Goal: Information Seeking & Learning: Learn about a topic

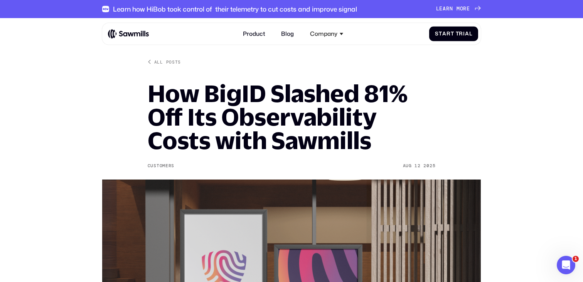
click at [135, 33] on img at bounding box center [128, 34] width 41 height 10
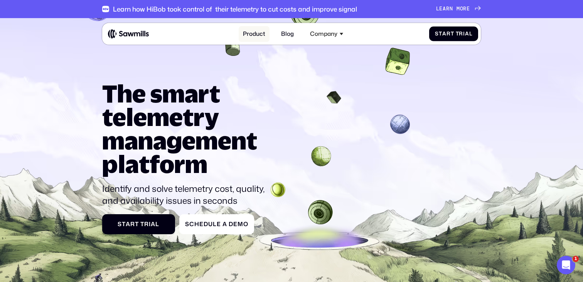
click at [248, 32] on link "Product" at bounding box center [254, 34] width 31 height 16
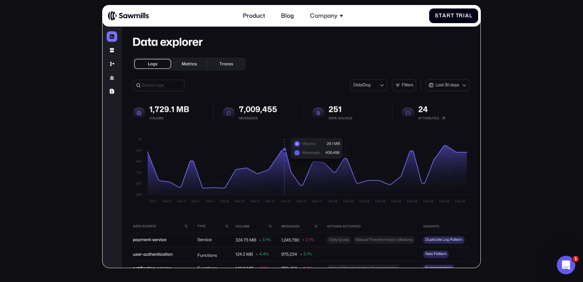
scroll to position [177, 0]
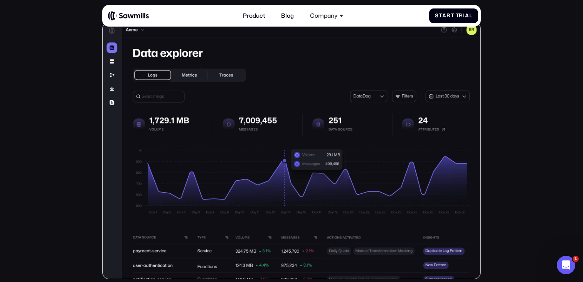
click at [191, 177] on img at bounding box center [291, 150] width 379 height 257
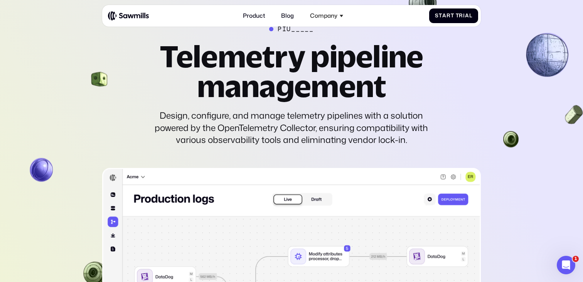
scroll to position [1846, 0]
